Goal: Obtain resource: Download file/media

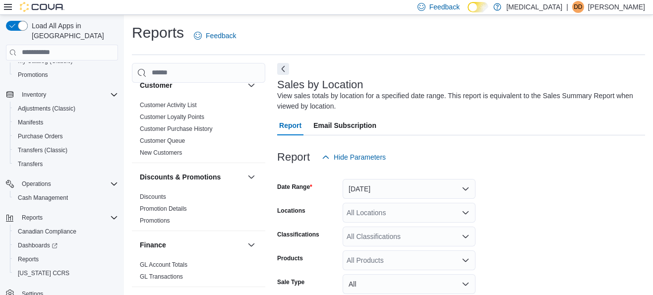
scroll to position [89, 0]
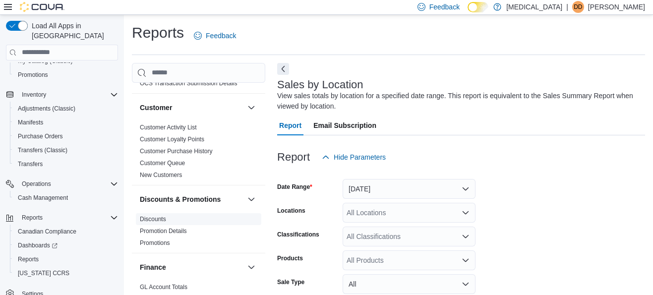
click at [163, 219] on link "Discounts" at bounding box center [153, 219] width 26 height 7
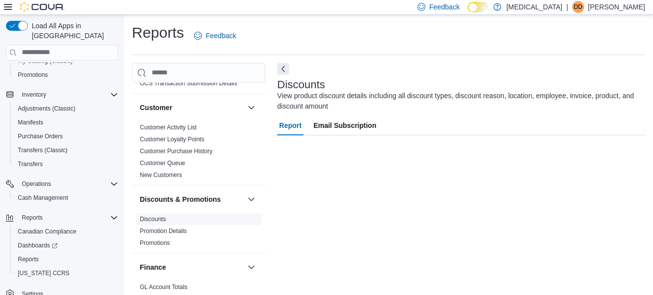
scroll to position [17, 0]
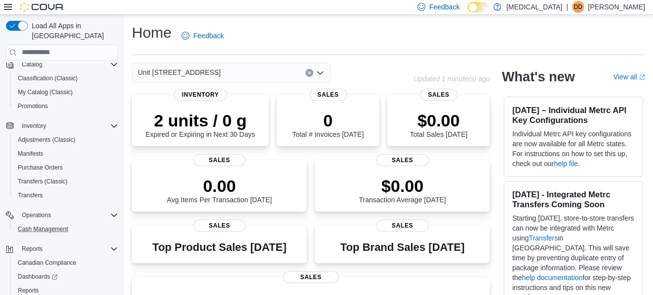
scroll to position [73, 0]
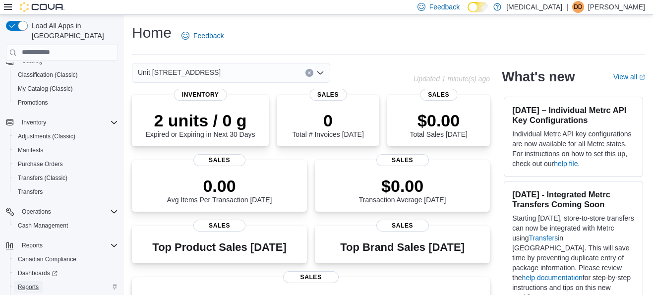
click at [38, 283] on span "Reports" at bounding box center [28, 287] width 21 height 8
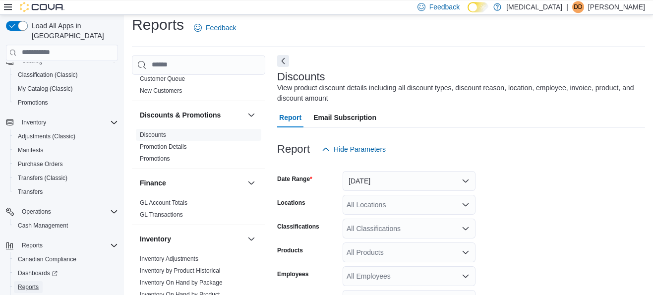
scroll to position [188, 0]
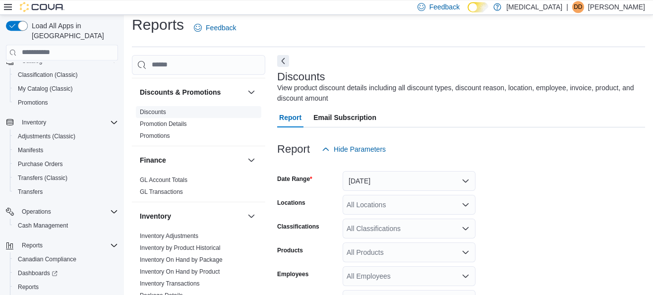
click at [156, 111] on link "Discounts" at bounding box center [153, 112] width 26 height 7
click at [375, 178] on button "[DATE]" at bounding box center [409, 181] width 133 height 20
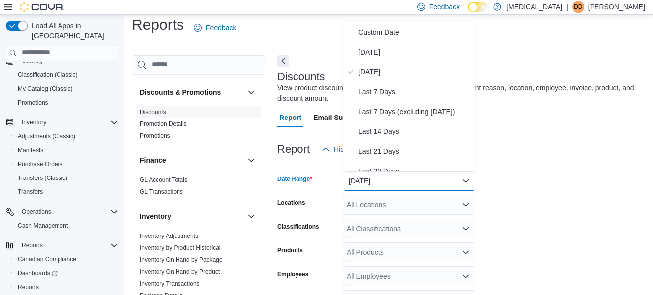
click at [541, 162] on div at bounding box center [461, 165] width 368 height 12
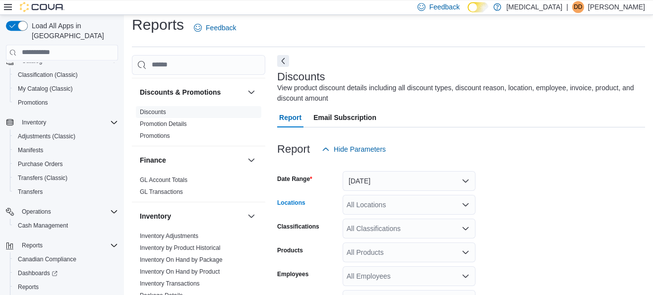
click at [440, 209] on div "All Locations" at bounding box center [409, 205] width 133 height 20
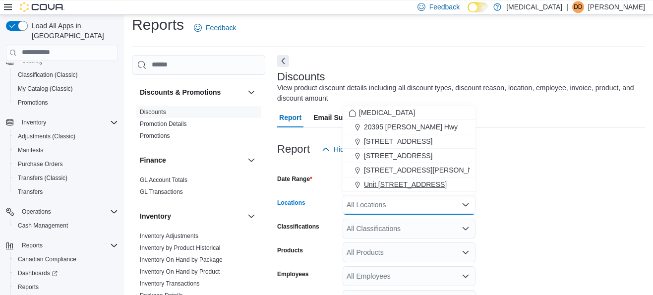
click at [438, 190] on button "Unit [STREET_ADDRESS]" at bounding box center [409, 185] width 133 height 14
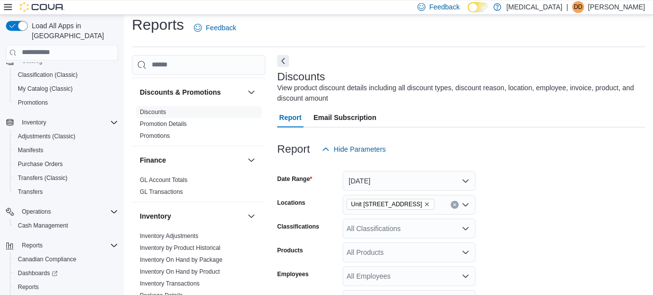
click at [537, 213] on form "Date Range Yesterday Locations Unit 385 North Dollarton Highway Classifications…" at bounding box center [461, 296] width 368 height 274
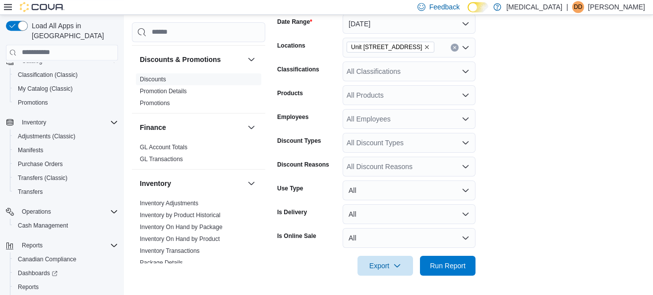
scroll to position [166, 0]
click at [387, 263] on span "Export" at bounding box center [385, 265] width 44 height 20
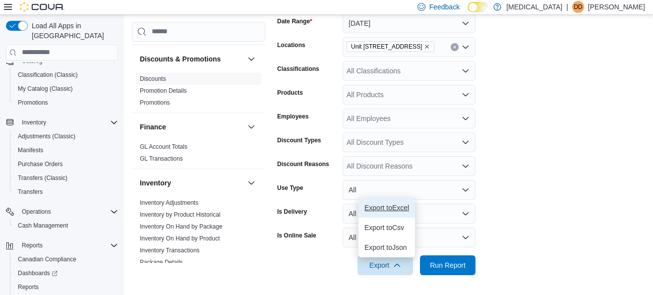
click at [391, 213] on button "Export to Excel" at bounding box center [387, 208] width 57 height 20
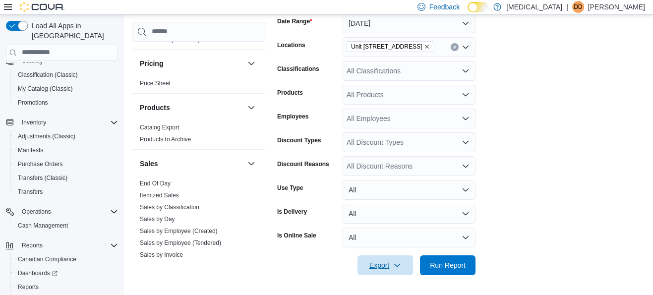
scroll to position [622, 0]
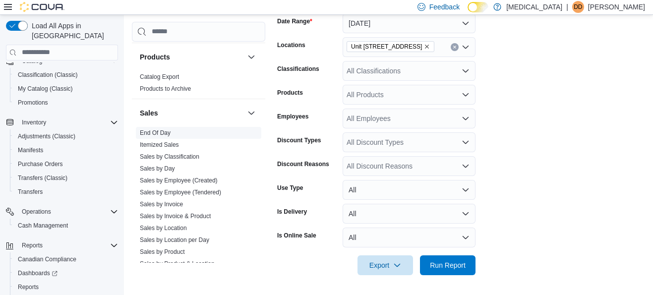
click at [164, 131] on link "End Of Day" at bounding box center [155, 132] width 31 height 7
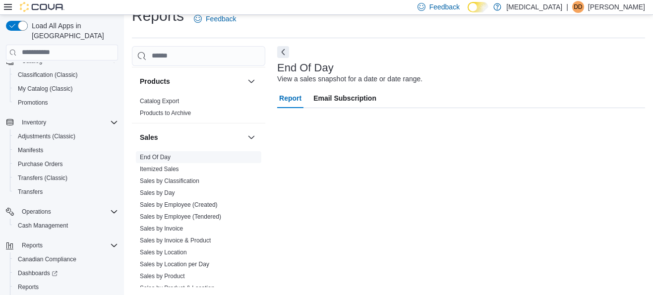
scroll to position [17, 0]
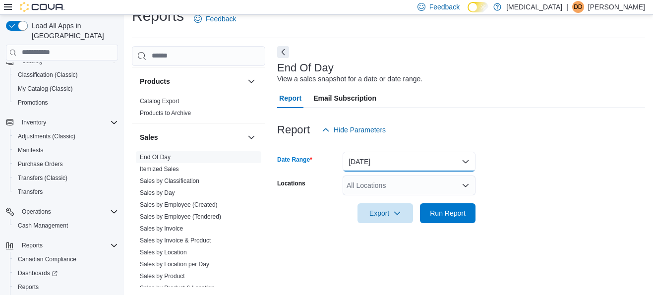
click at [401, 170] on button "[DATE]" at bounding box center [409, 162] width 133 height 20
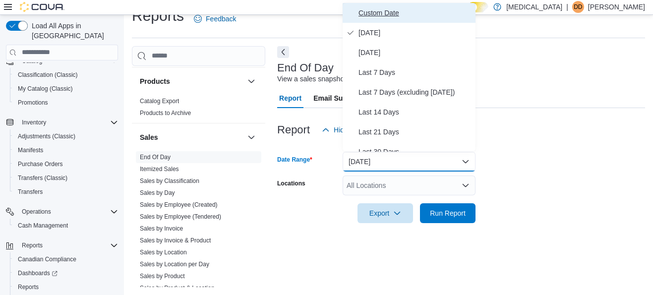
click at [386, 16] on span "Custom Date" at bounding box center [415, 13] width 113 height 12
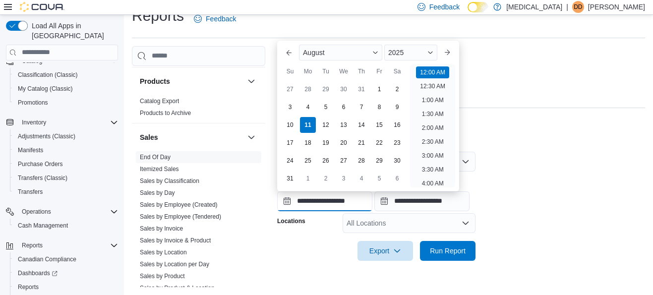
click at [341, 197] on input "**********" at bounding box center [324, 201] width 95 height 20
click at [294, 104] on div "3" at bounding box center [289, 106] width 17 height 17
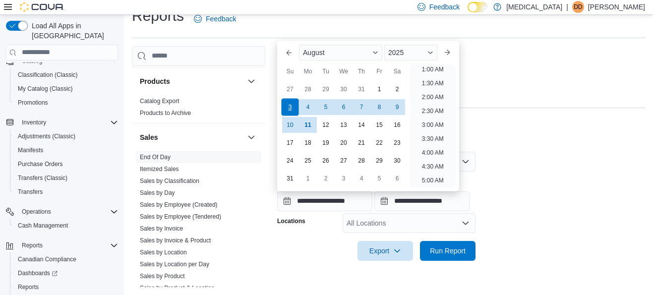
type input "**********"
click at [465, 202] on input "**********" at bounding box center [421, 201] width 95 height 20
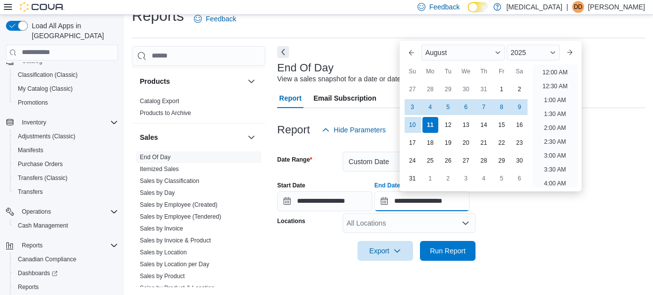
scroll to position [545, 0]
click at [522, 107] on div "9" at bounding box center [519, 106] width 17 height 17
type input "**********"
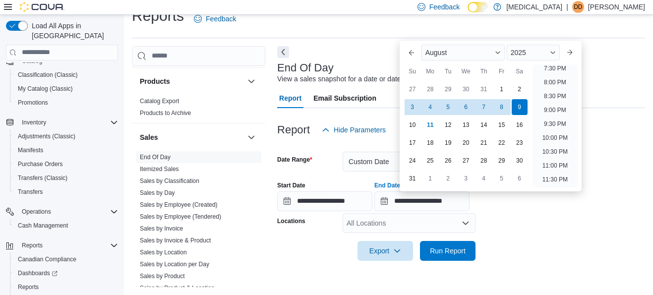
click at [532, 228] on form "**********" at bounding box center [461, 200] width 368 height 121
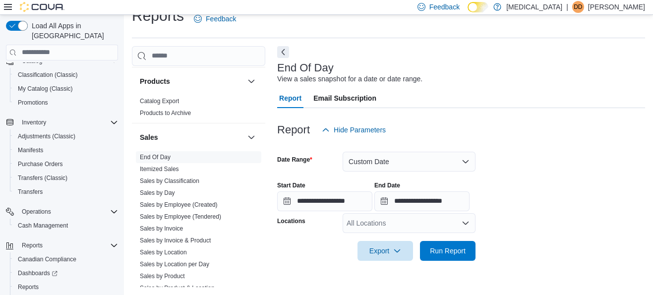
click at [424, 223] on div "All Locations" at bounding box center [409, 223] width 133 height 20
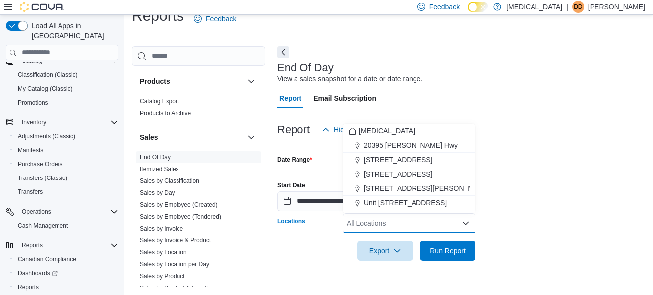
click at [421, 207] on span "Unit [STREET_ADDRESS]" at bounding box center [405, 203] width 83 height 10
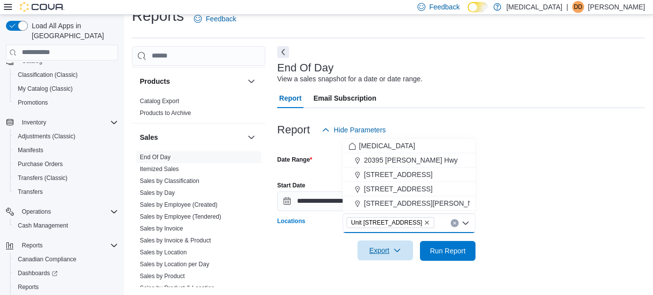
click at [391, 252] on span "Export" at bounding box center [385, 250] width 44 height 20
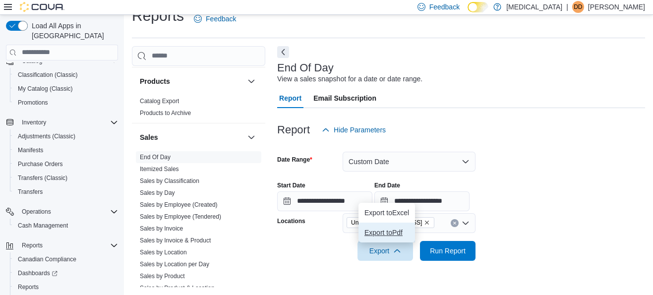
click at [396, 229] on span "Export to Pdf" at bounding box center [386, 233] width 45 height 8
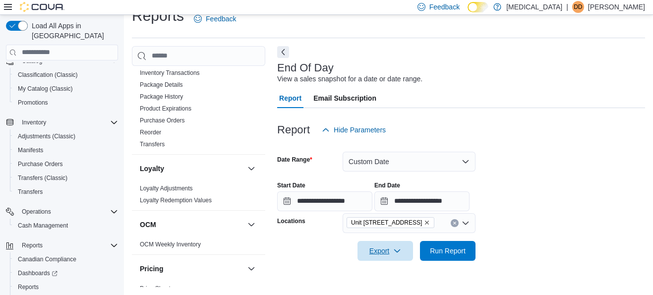
scroll to position [300, 0]
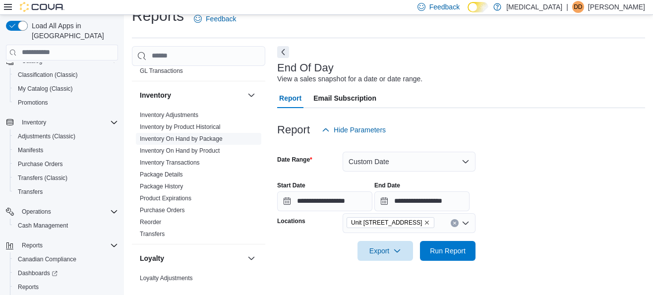
click at [208, 137] on link "Inventory On Hand by Package" at bounding box center [181, 138] width 83 height 7
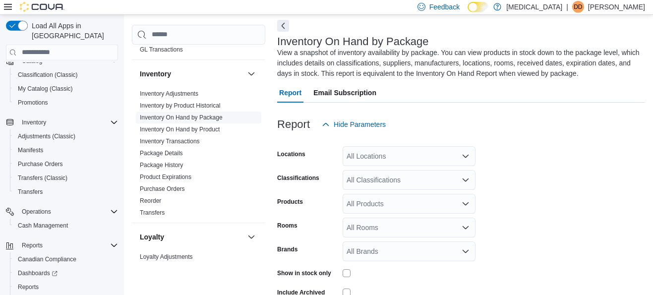
scroll to position [44, 0]
click at [393, 158] on div "All Locations" at bounding box center [409, 156] width 133 height 20
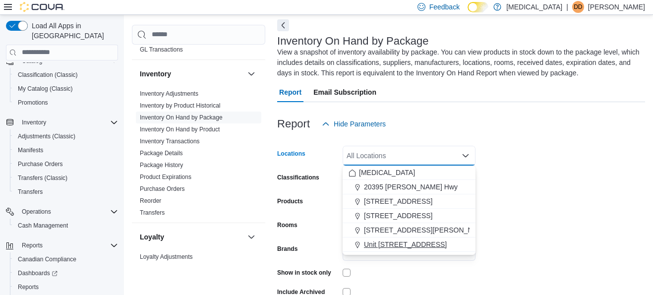
click at [410, 243] on span "Unit [STREET_ADDRESS]" at bounding box center [405, 245] width 83 height 10
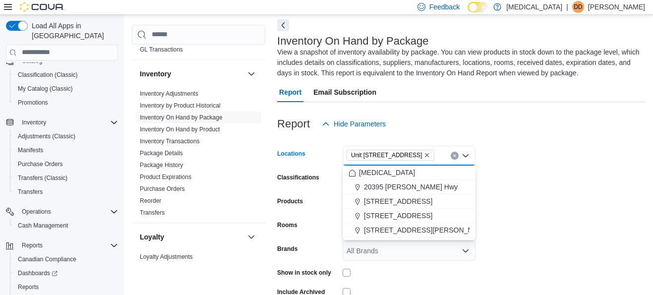
click at [550, 215] on form "Locations Unit 385 North Dollarton Highway Combo box. Selected. Unit 385 North …" at bounding box center [461, 230] width 368 height 193
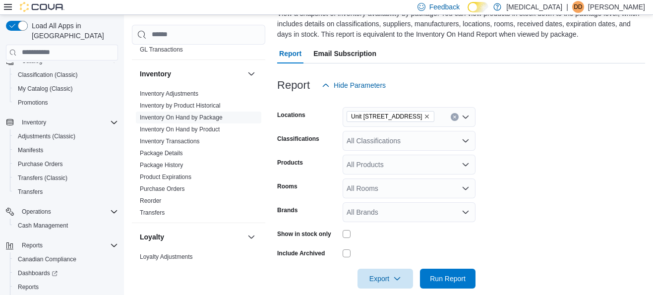
scroll to position [96, 0]
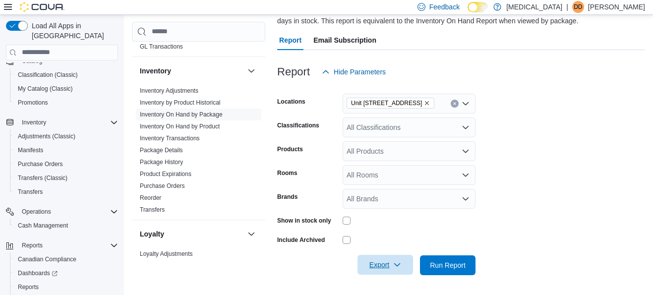
click at [389, 266] on span "Export" at bounding box center [385, 265] width 44 height 20
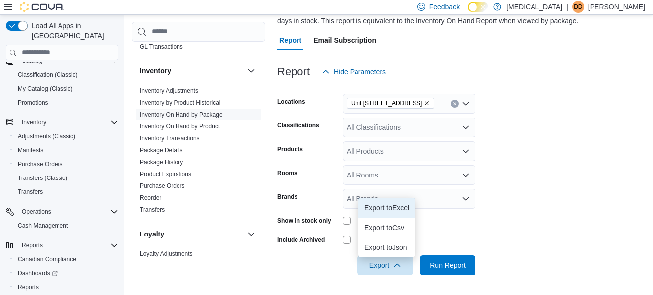
click at [400, 214] on button "Export to Excel" at bounding box center [387, 208] width 57 height 20
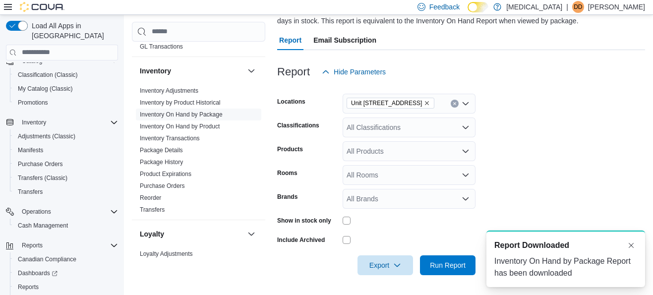
scroll to position [0, 0]
